Goal: Transaction & Acquisition: Purchase product/service

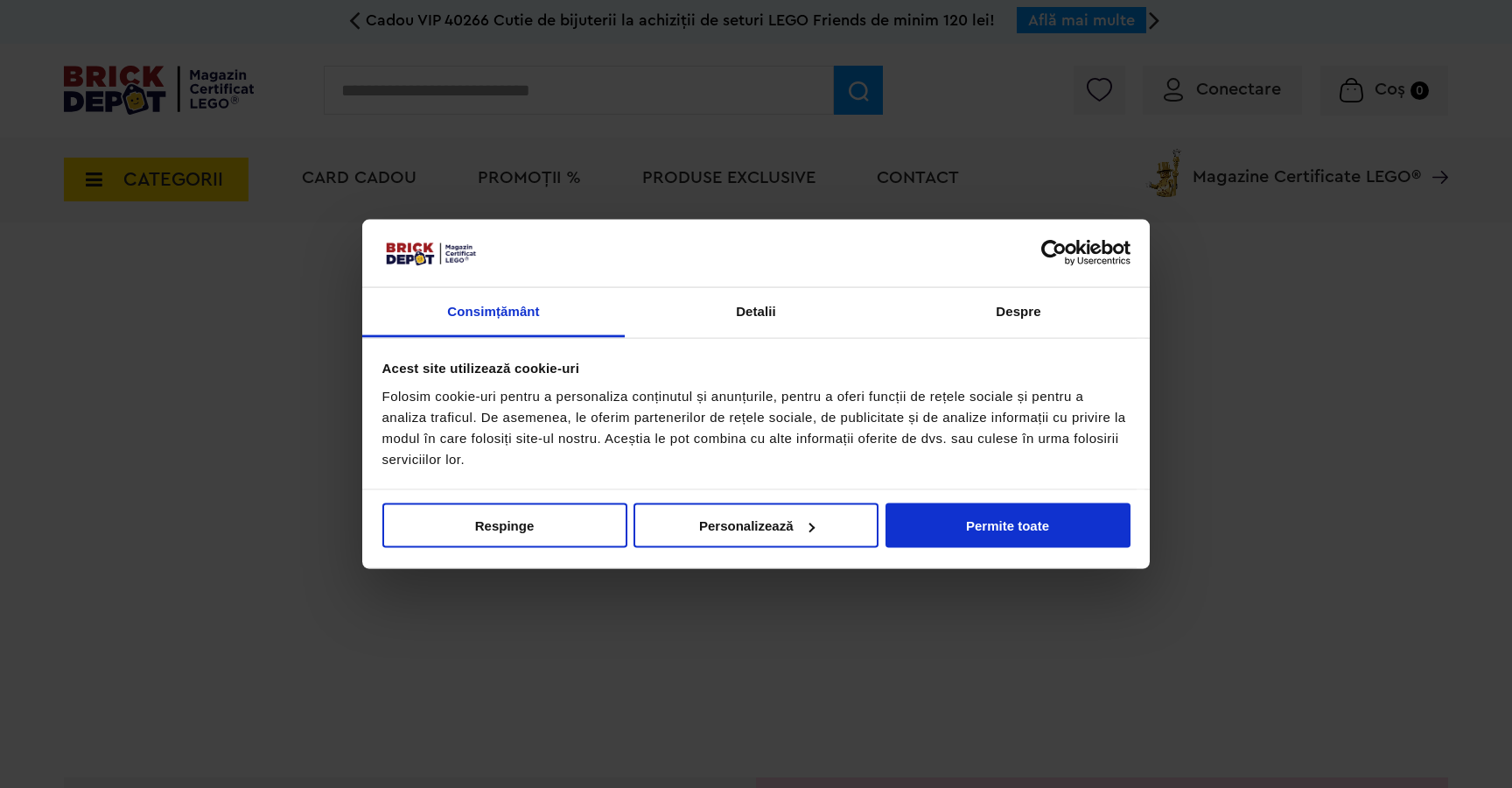
click at [1073, 535] on button "Permite toate" at bounding box center [1007, 525] width 245 height 45
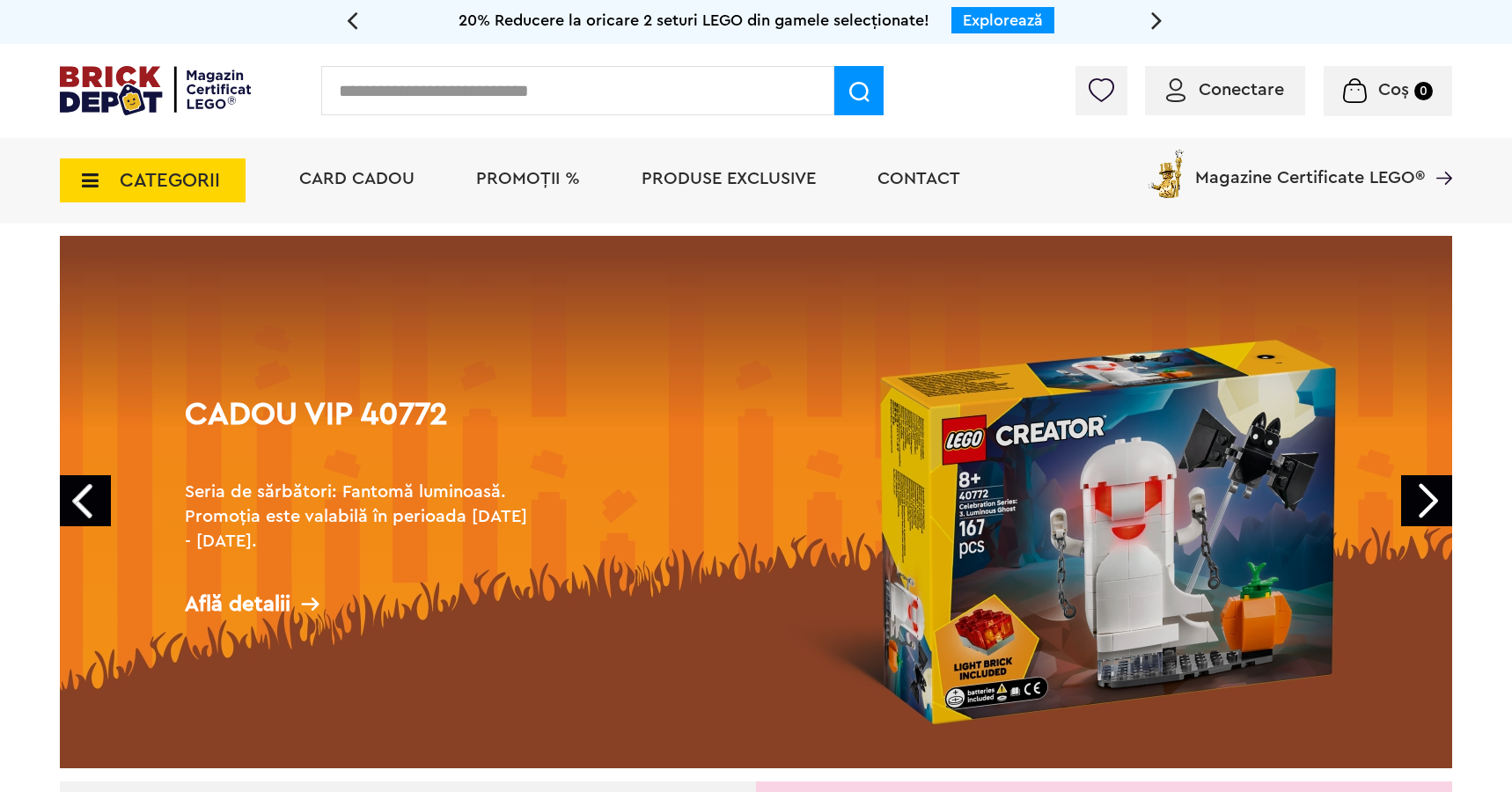
click at [94, 176] on icon at bounding box center [84, 180] width 27 height 19
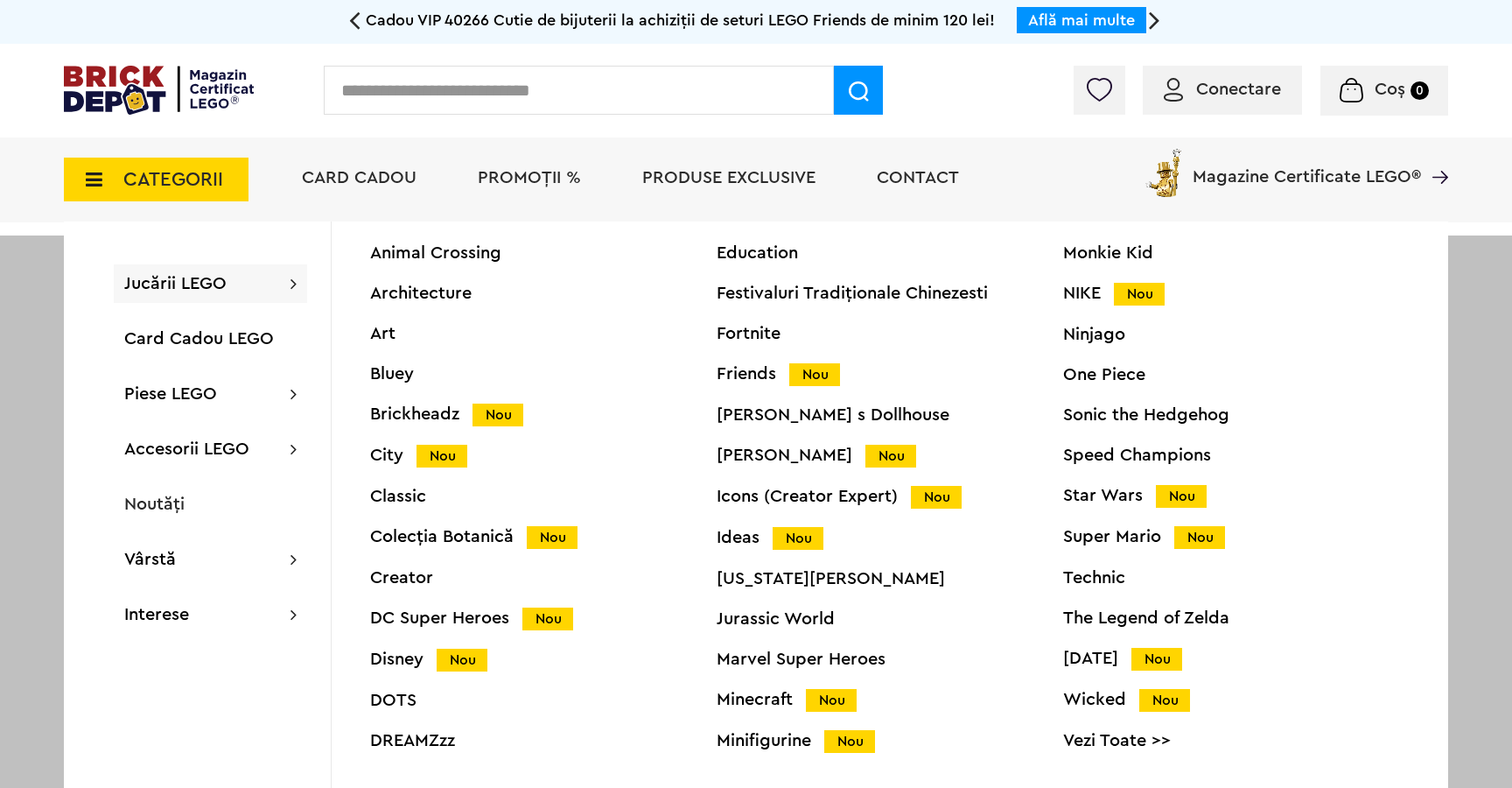
scroll to position [66, 0]
click at [1095, 573] on div "Technic" at bounding box center [1235, 578] width 346 height 18
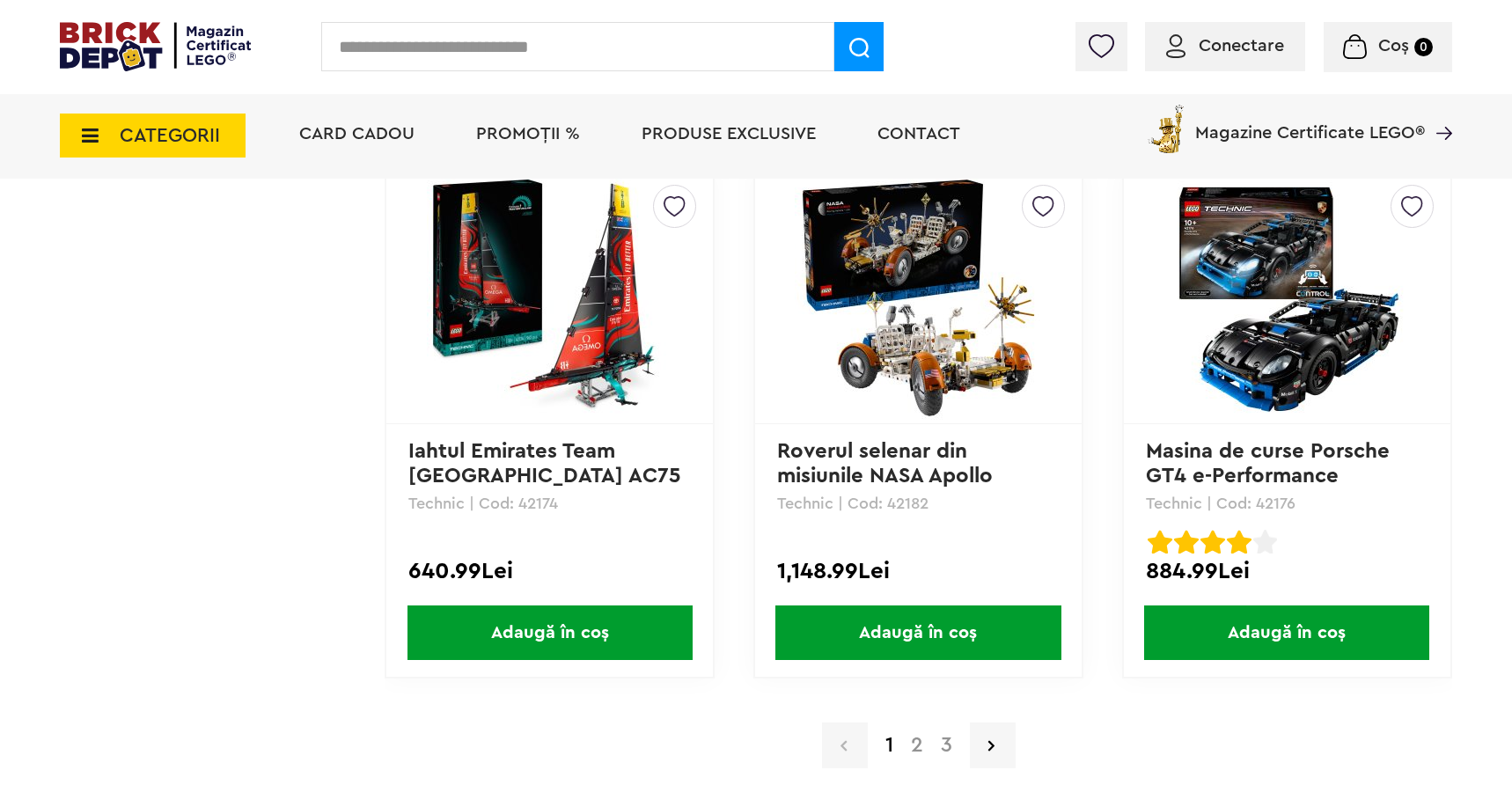
scroll to position [4839, 0]
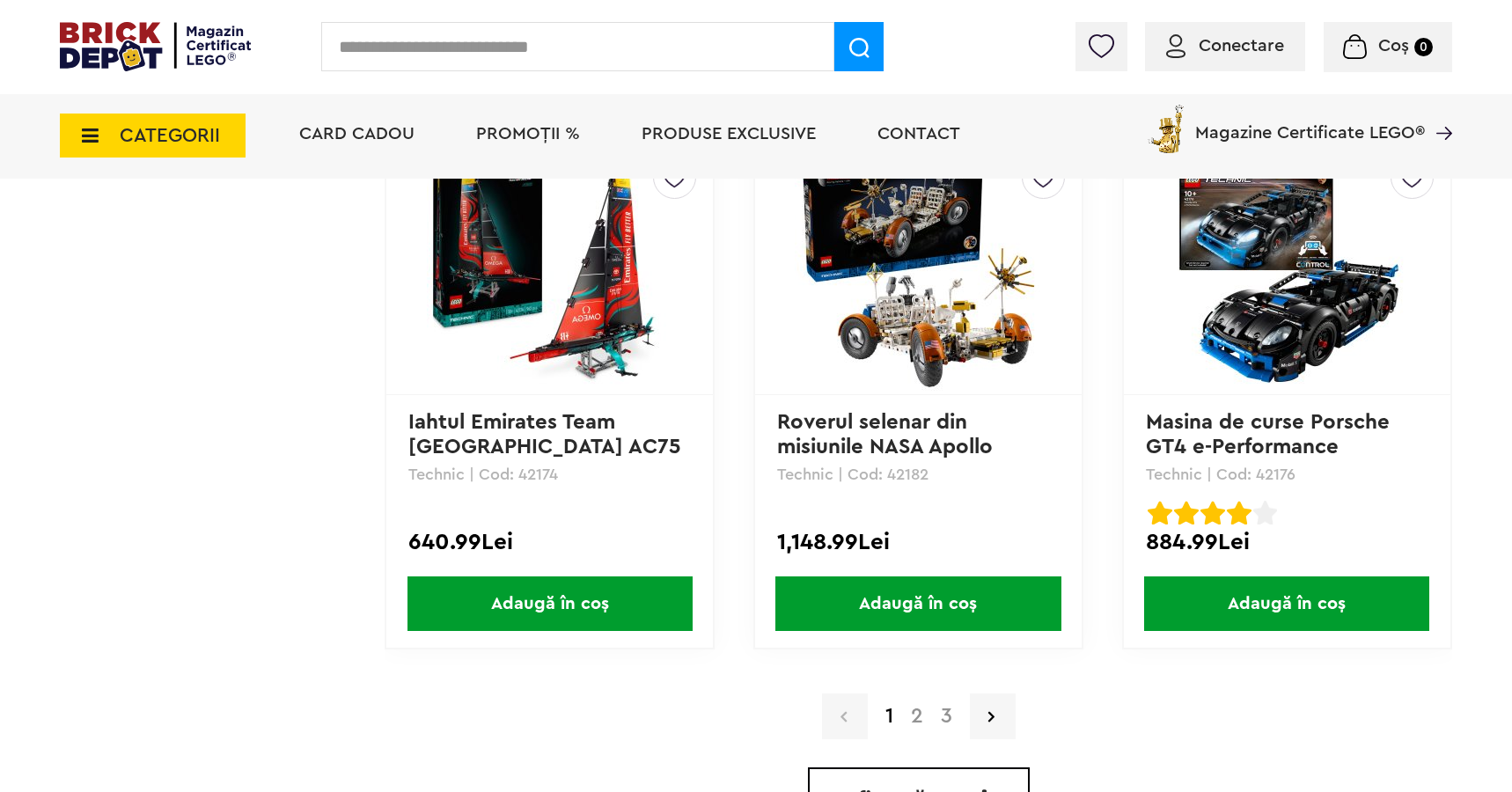
click at [915, 717] on link "2" at bounding box center [917, 715] width 30 height 21
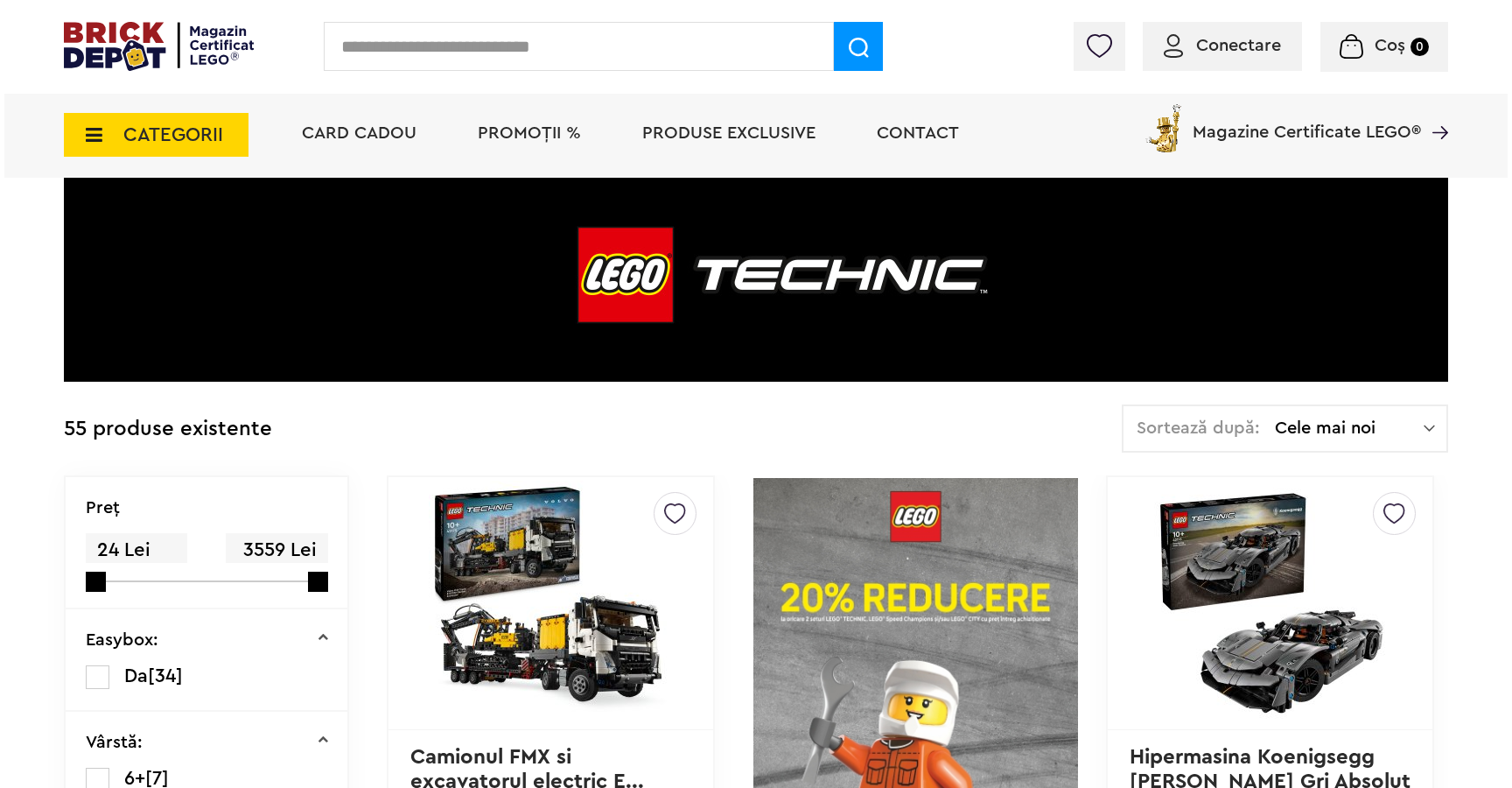
scroll to position [38, 0]
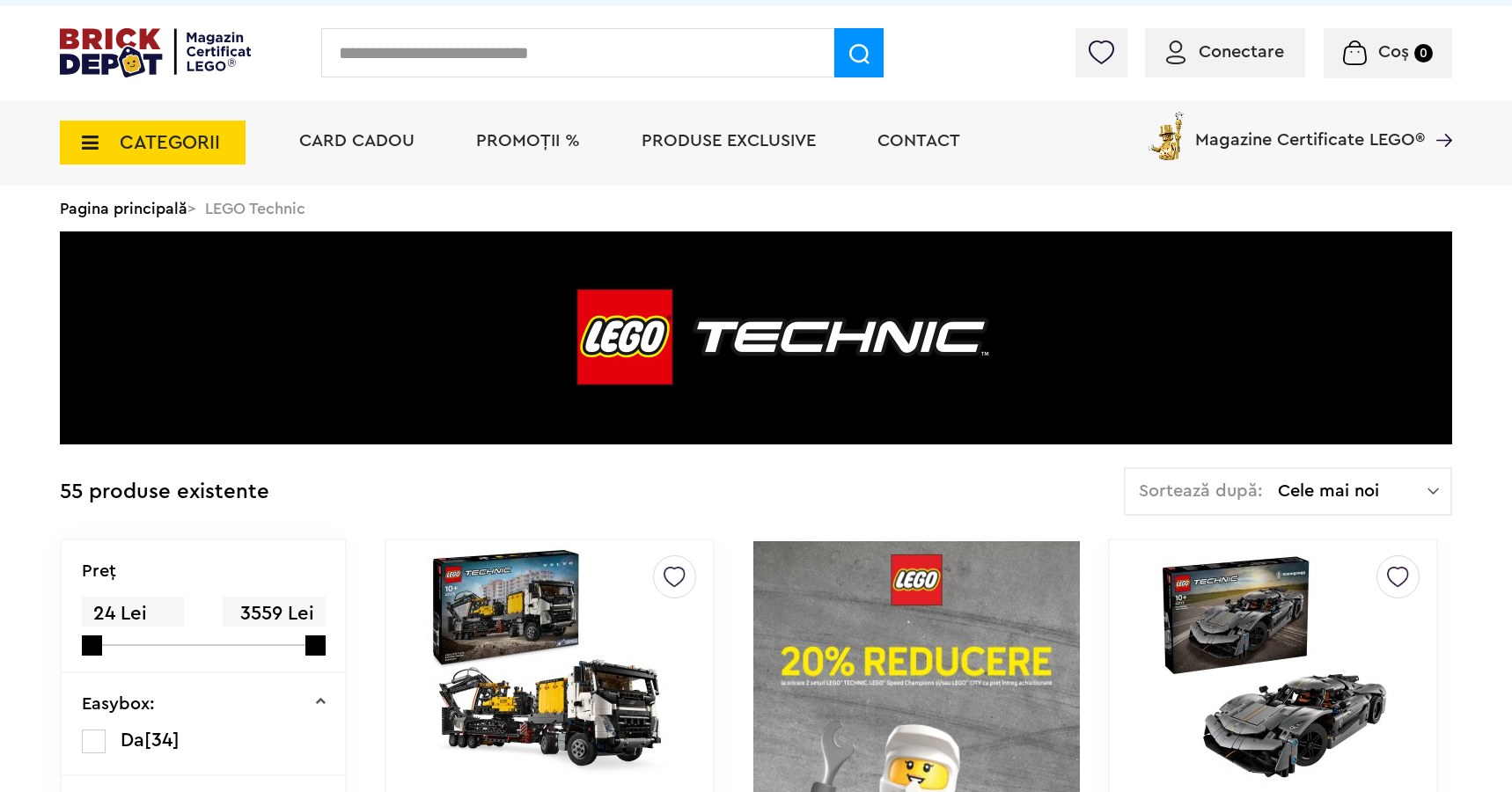
click at [112, 134] on span "CATEGORII" at bounding box center [153, 143] width 186 height 44
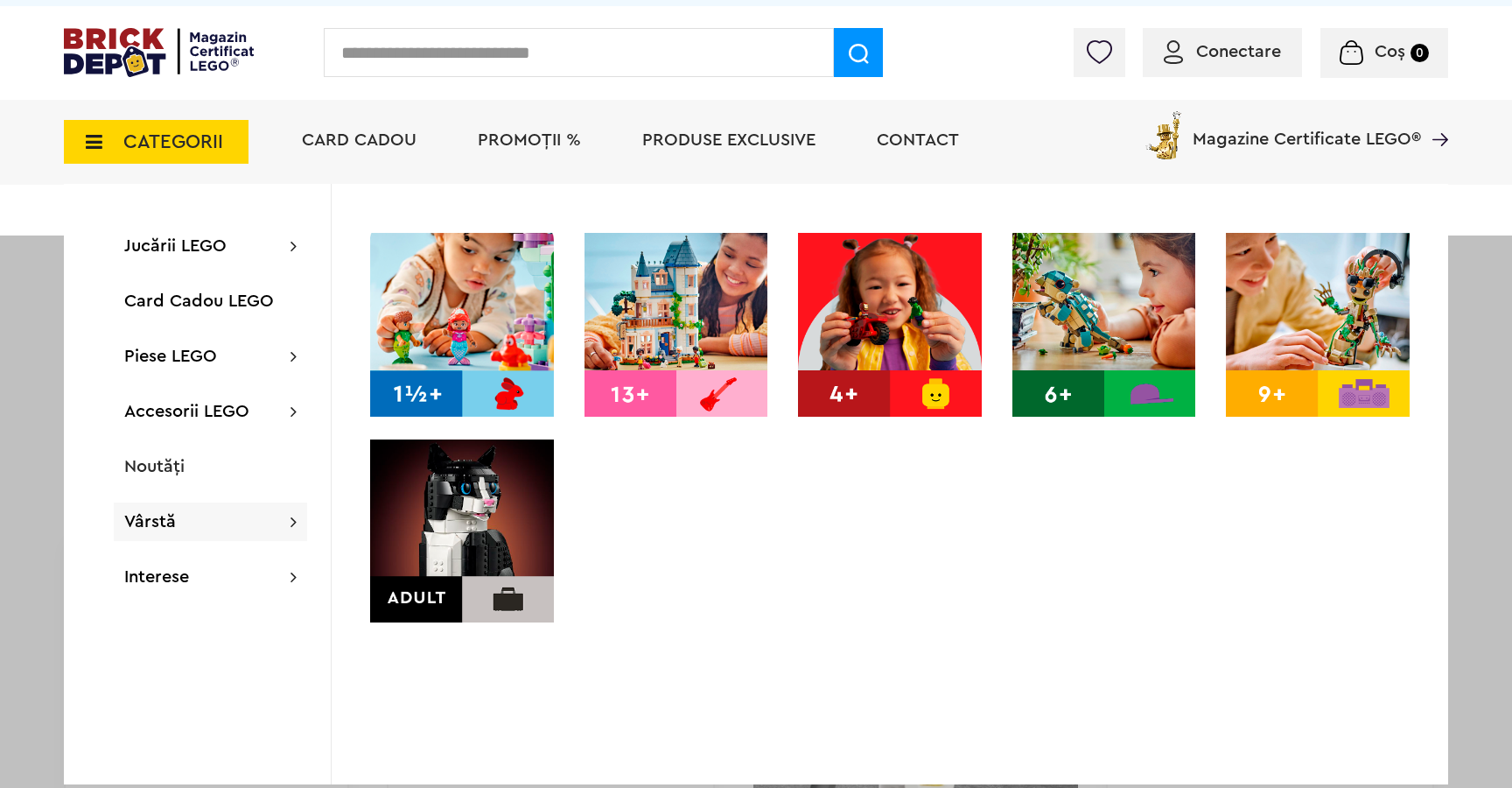
click at [468, 528] on img at bounding box center [461, 531] width 184 height 184
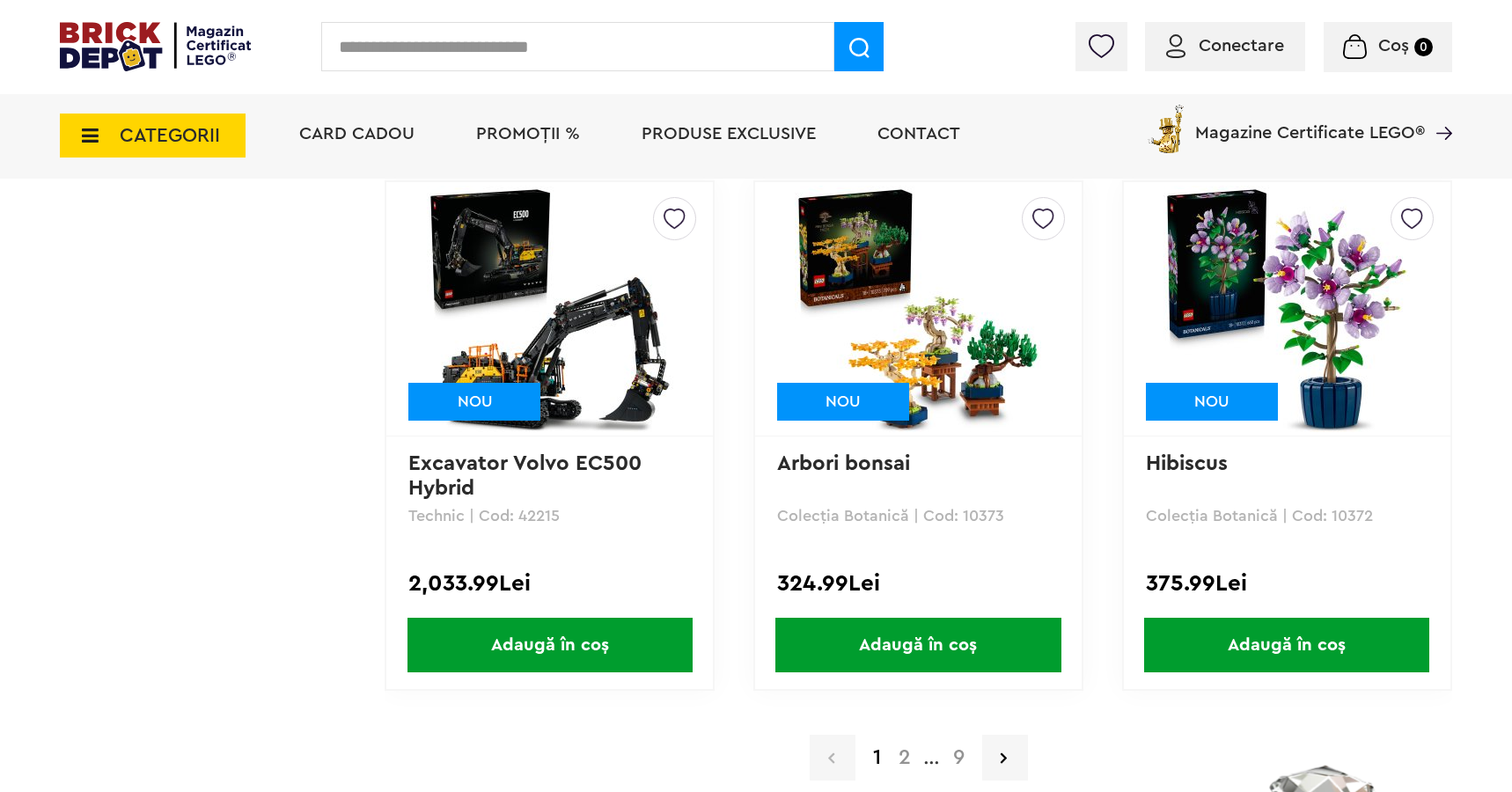
scroll to position [3484, 0]
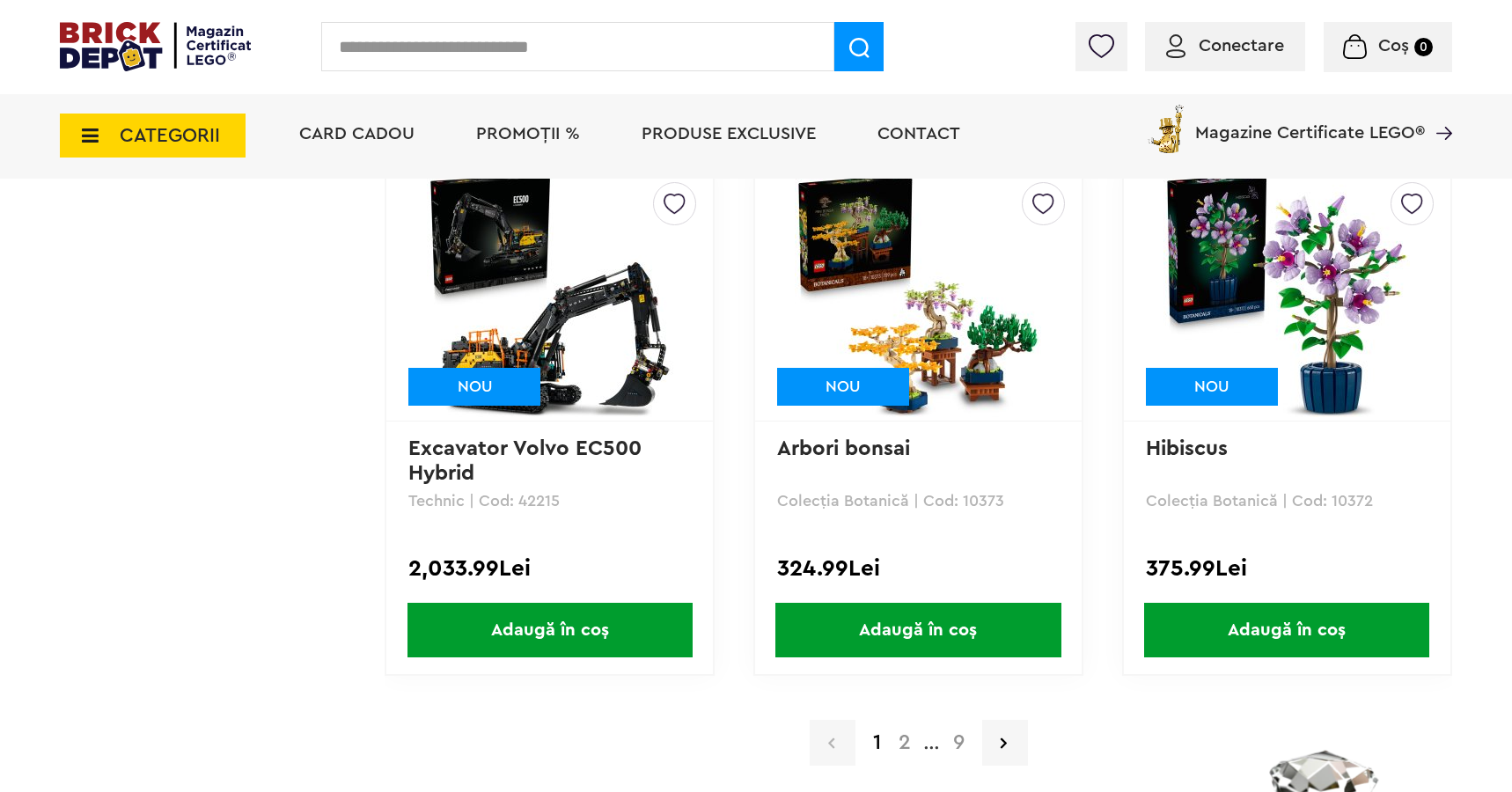
click at [908, 745] on a=Adult&order=1&page=2"] "2" at bounding box center [905, 742] width 30 height 21
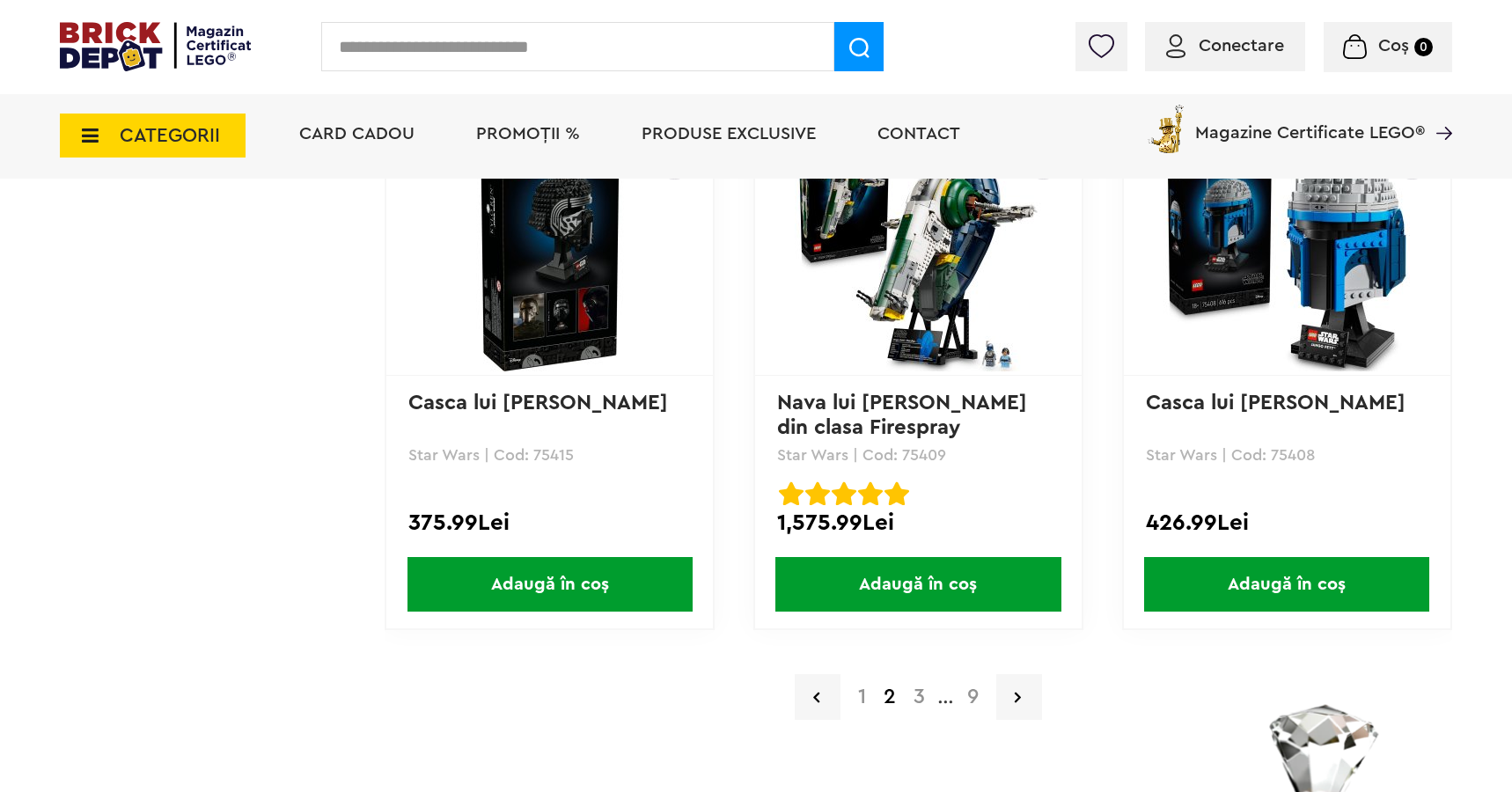
scroll to position [3546, 0]
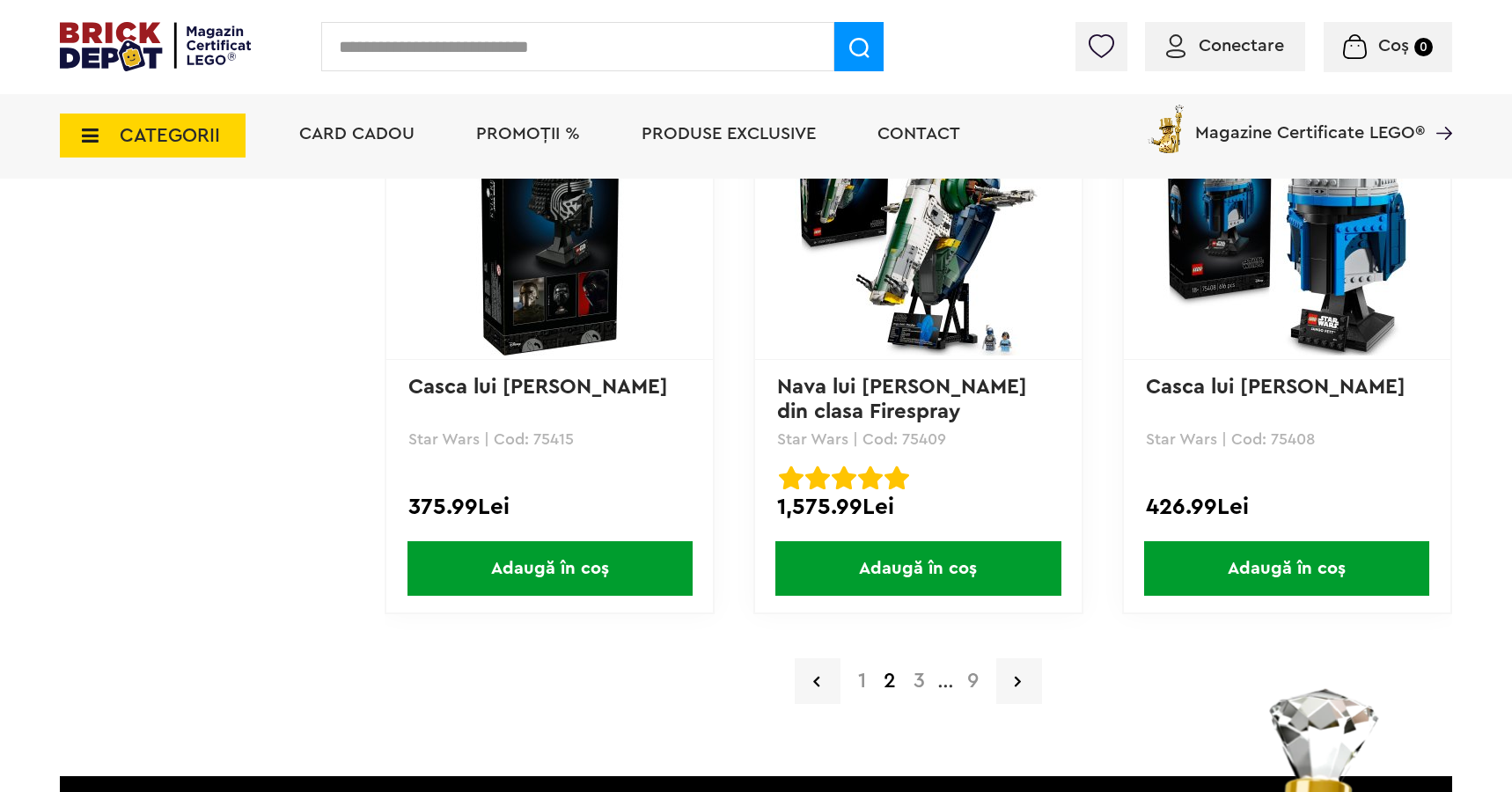
click at [919, 672] on a=Adult&order=1&page=3"] "3" at bounding box center [919, 680] width 29 height 21
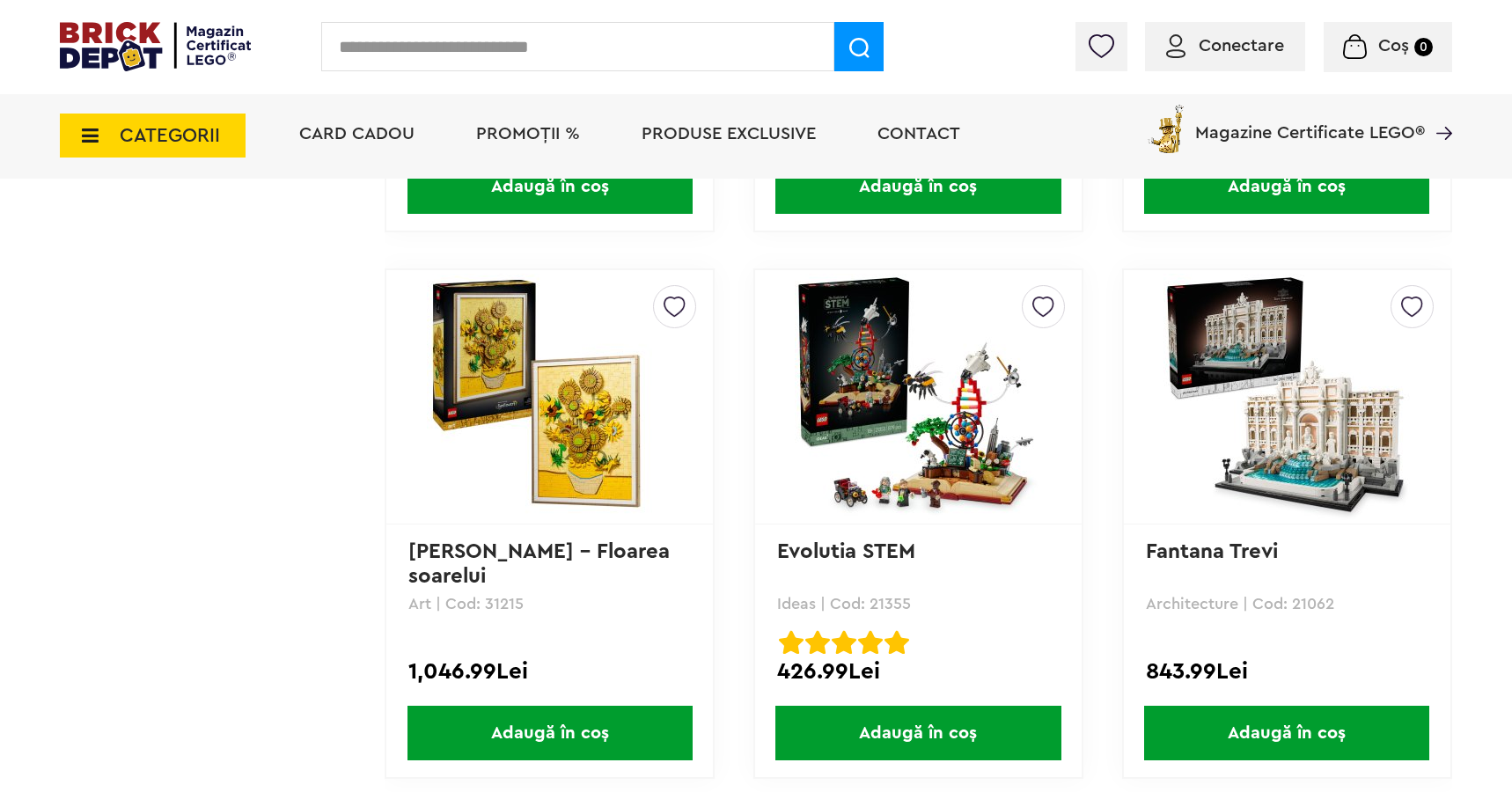
scroll to position [2290, 0]
